Goal: Transaction & Acquisition: Obtain resource

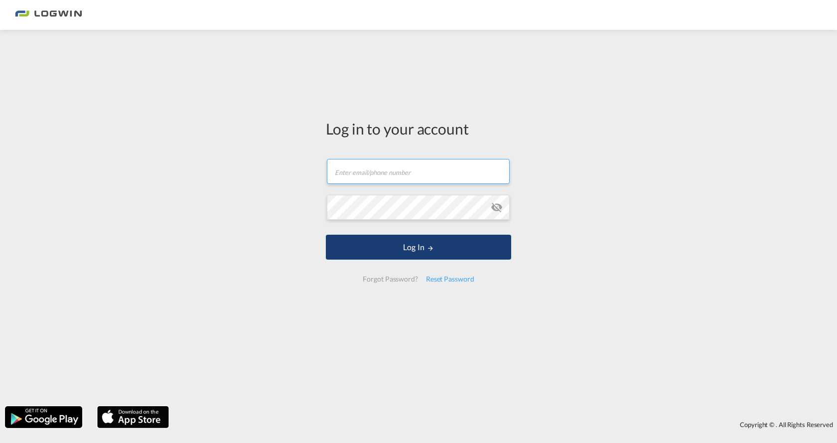
type input "[EMAIL_ADDRESS][DOMAIN_NAME]"
click at [413, 249] on button "Log In" at bounding box center [418, 247] width 185 height 25
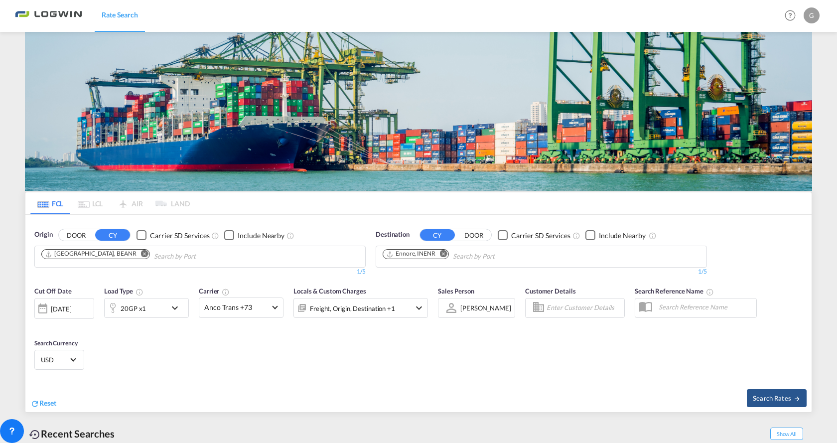
click at [445, 250] on md-icon "Remove" at bounding box center [443, 253] width 7 height 7
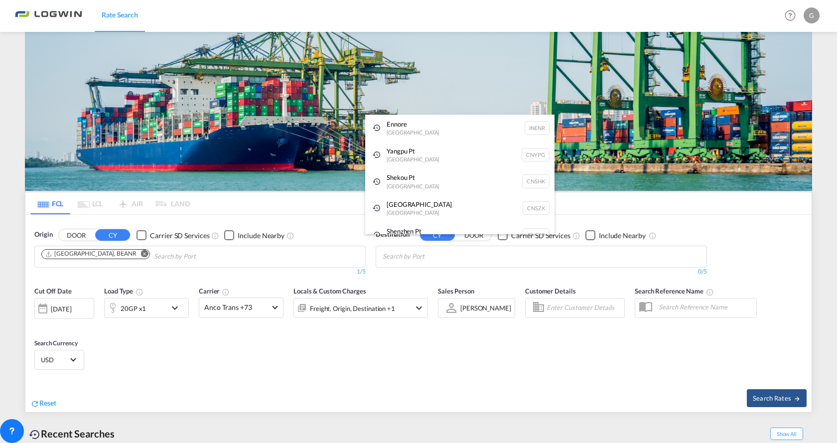
type input "z"
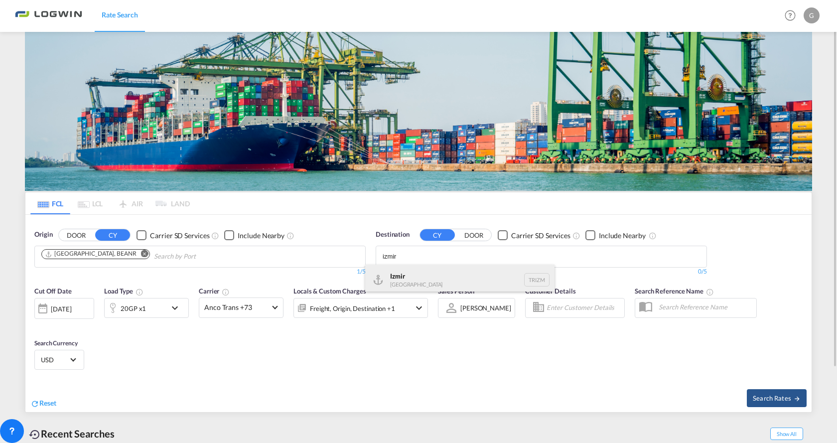
type input "izmir"
click at [406, 283] on div "Izmir [GEOGRAPHIC_DATA] TRIZM" at bounding box center [459, 280] width 189 height 30
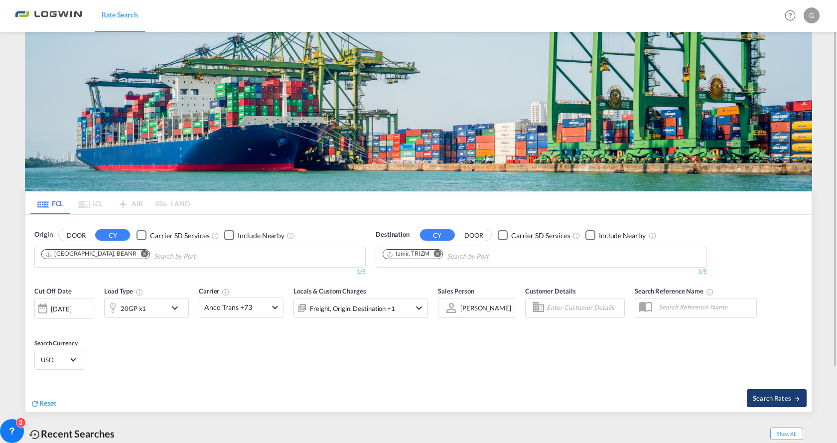
click at [765, 398] on span "Search Rates" at bounding box center [777, 398] width 48 height 8
type input "BEANR to TRIZM / [DATE]"
